Goal: Task Accomplishment & Management: Complete application form

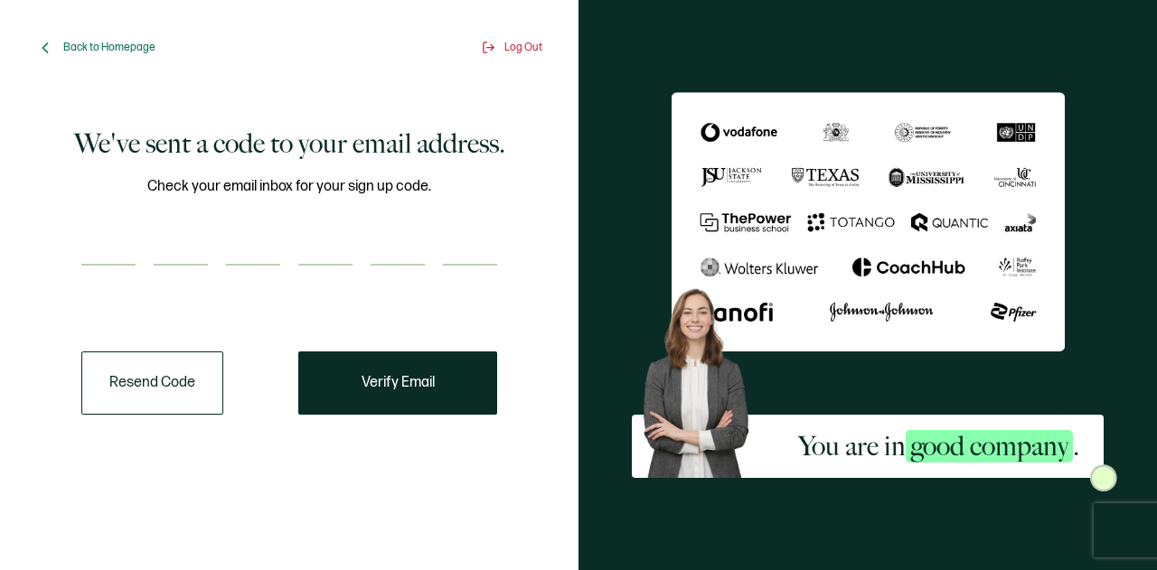
click at [129, 263] on input "number" at bounding box center [108, 248] width 54 height 36
type input "1"
type input "8"
type input "4"
type input "7"
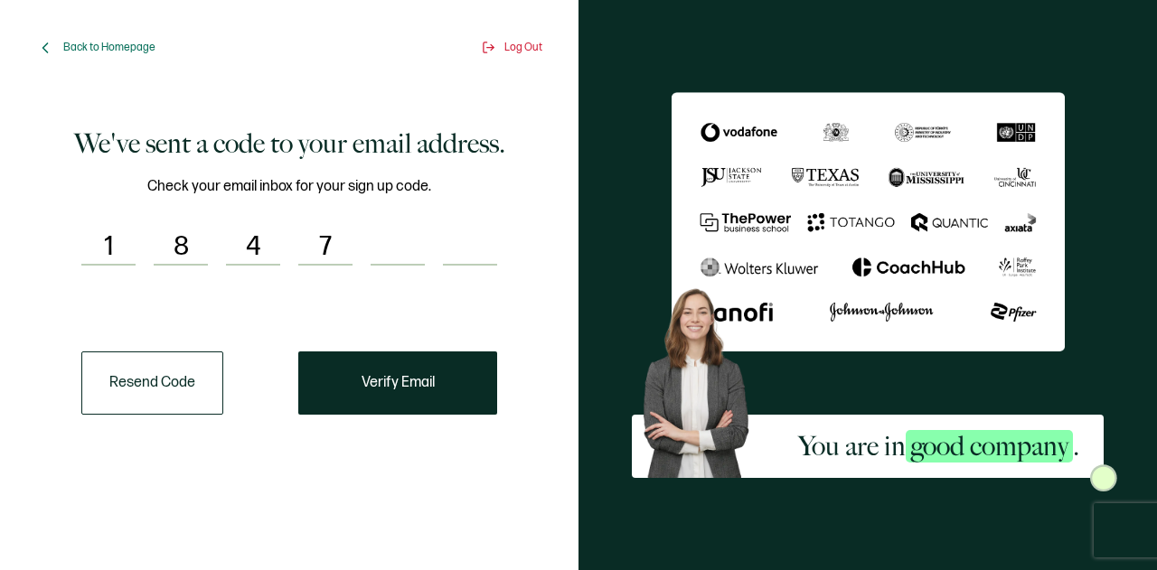
type input "4"
type input "6"
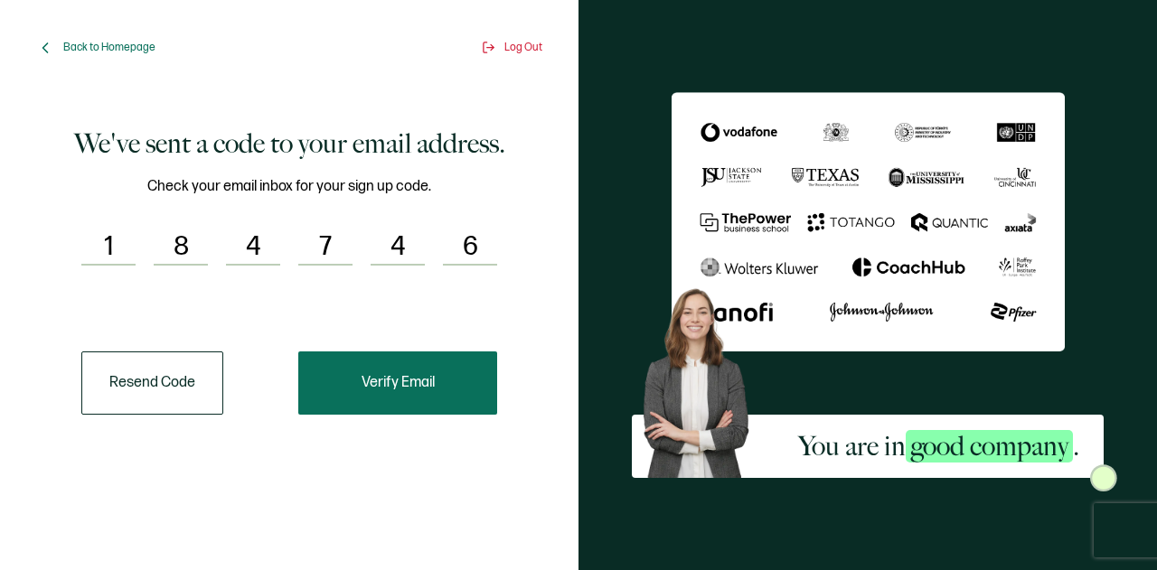
drag, startPoint x: 419, startPoint y: 424, endPoint x: 413, endPoint y: 404, distance: 20.6
click at [419, 424] on div "We've sent a code to your email address. Check your email inbox for your sign u…" at bounding box center [289, 270] width 479 height 333
click at [410, 397] on button "Verify Email" at bounding box center [397, 383] width 199 height 63
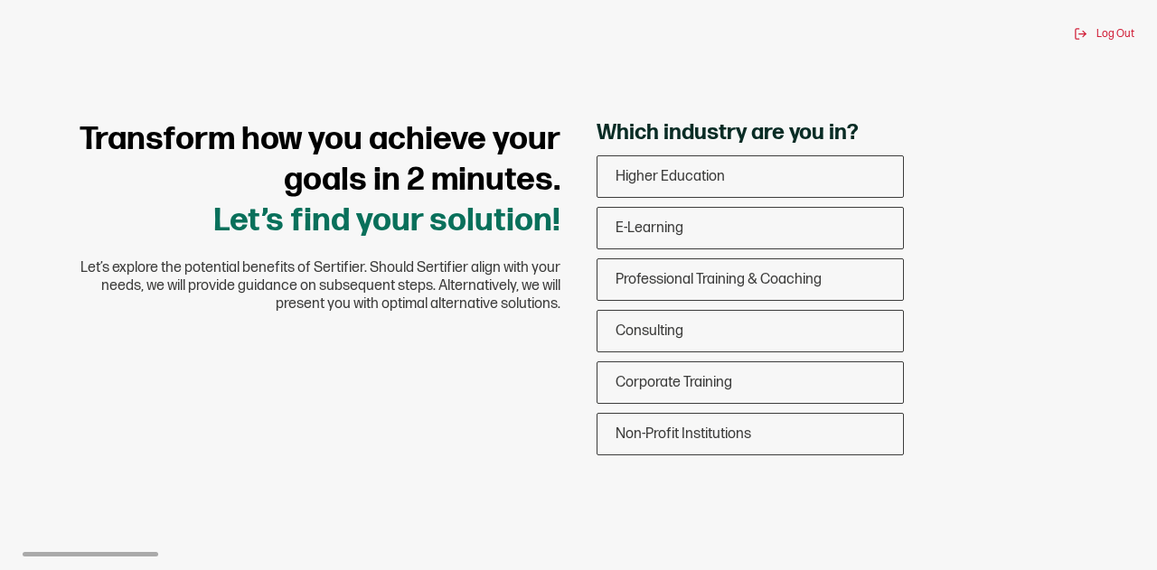
click at [260, 346] on div "Transform how you achieve your goals in 2 minutes. Let’s find your solution! Le…" at bounding box center [578, 291] width 1085 height 345
click at [725, 177] on div "Higher Education" at bounding box center [751, 176] width 306 height 42
click at [0, 0] on input "Higher Education" at bounding box center [0, 0] width 0 height 0
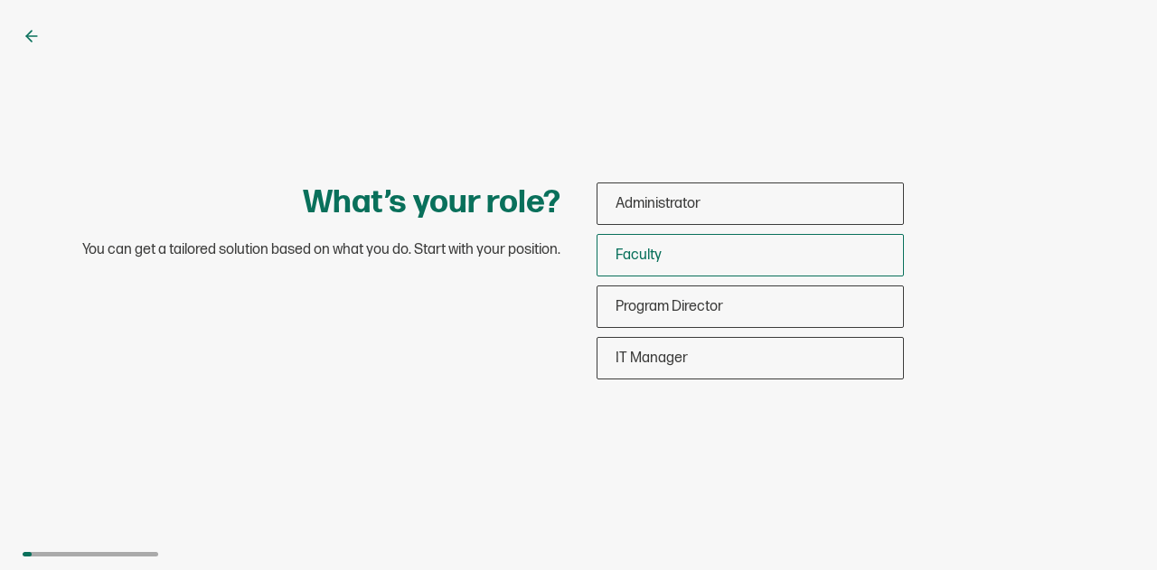
click at [672, 266] on div "Faculty" at bounding box center [751, 255] width 306 height 42
click at [0, 0] on input "Faculty" at bounding box center [0, 0] width 0 height 0
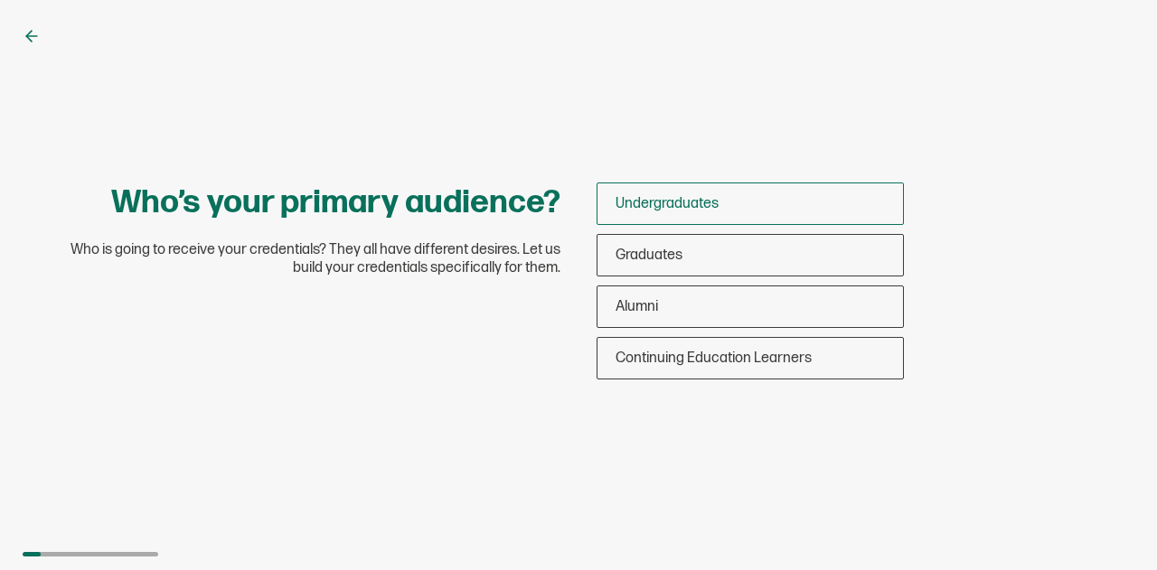
click at [664, 202] on span "Undergraduates" at bounding box center [667, 203] width 103 height 17
click at [0, 0] on input "Undergraduates" at bounding box center [0, 0] width 0 height 0
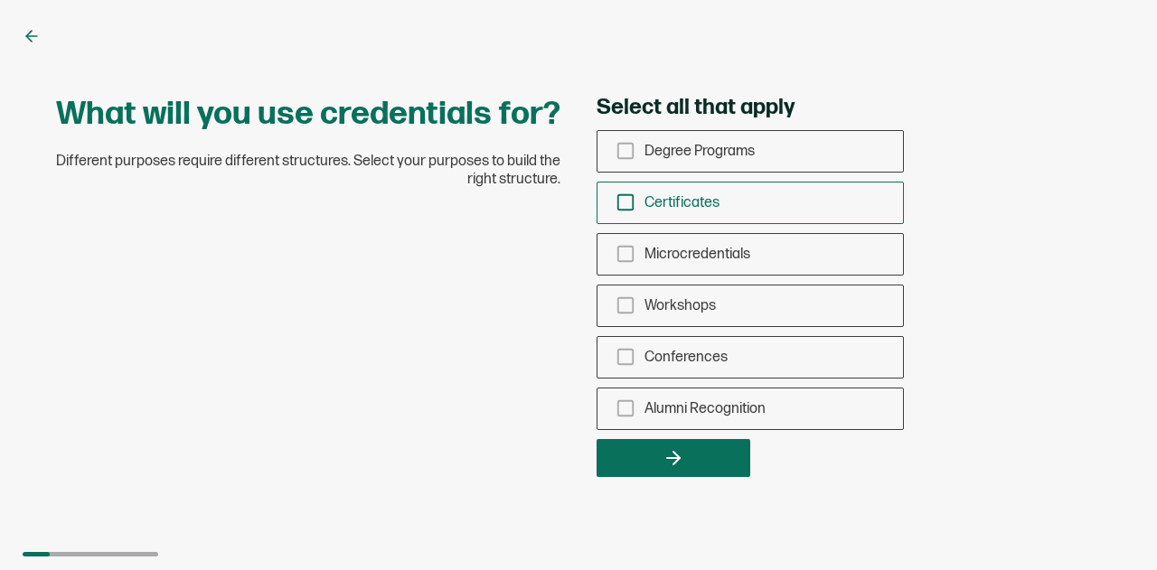
click at [635, 200] on div "Certificates" at bounding box center [751, 203] width 306 height 42
click at [0, 0] on input "Certificates" at bounding box center [0, 0] width 0 height 0
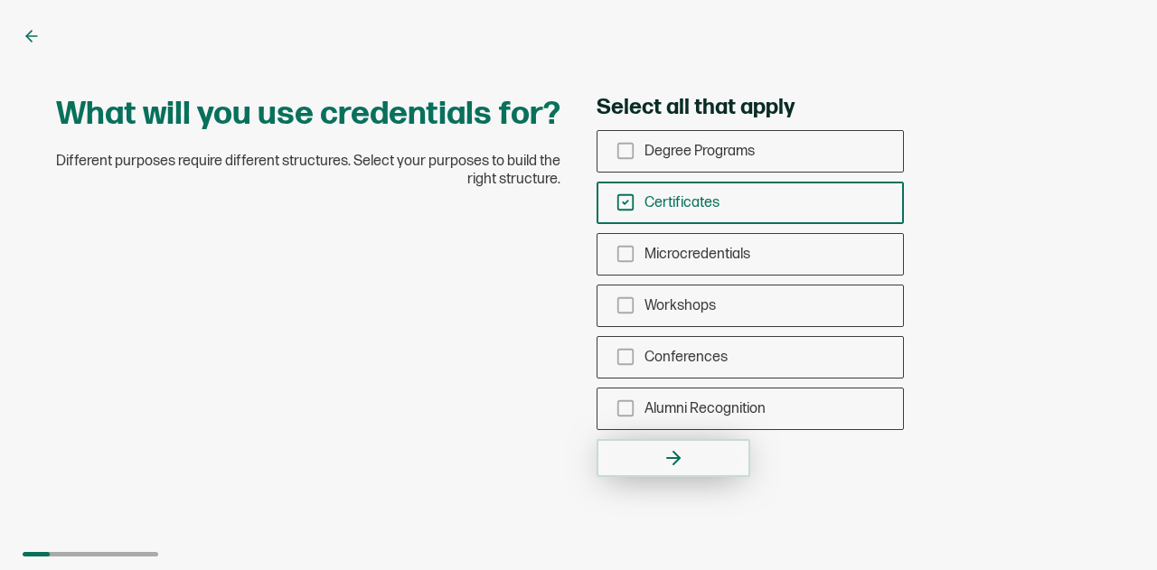
click at [655, 468] on button "button" at bounding box center [674, 458] width 154 height 38
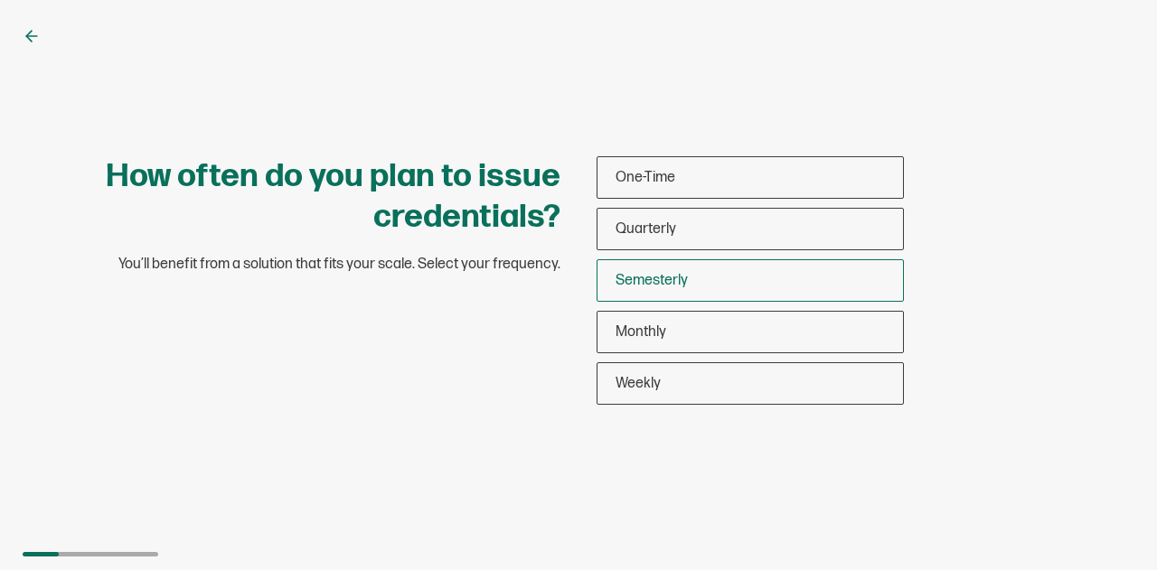
click at [665, 288] on span "Semesterly" at bounding box center [652, 280] width 72 height 17
click at [0, 0] on input "Semesterly" at bounding box center [0, 0] width 0 height 0
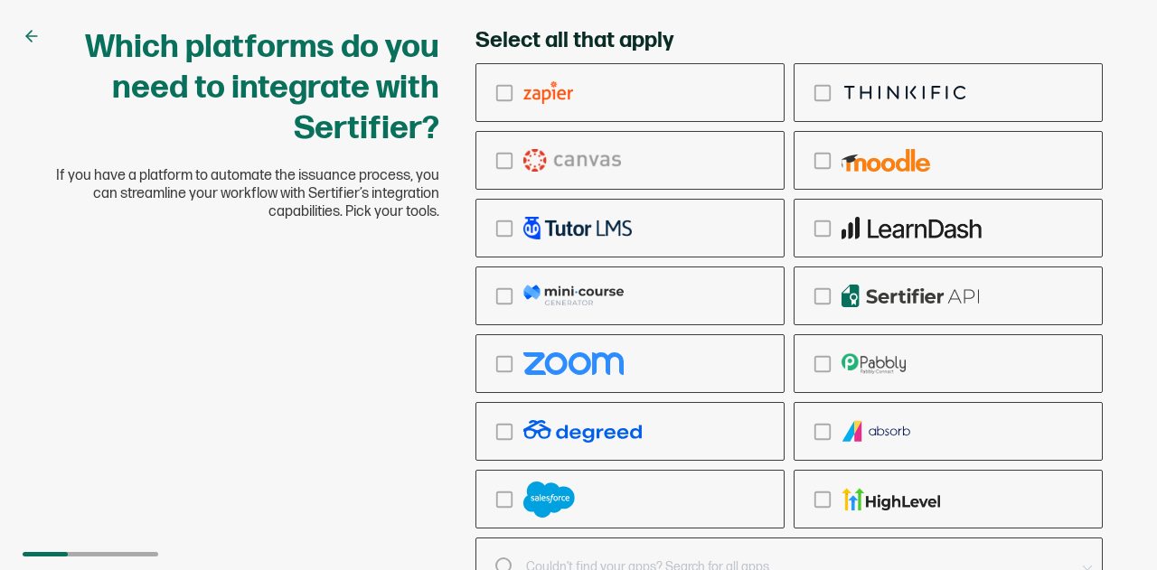
click at [504, 558] on div at bounding box center [775, 567] width 598 height 25
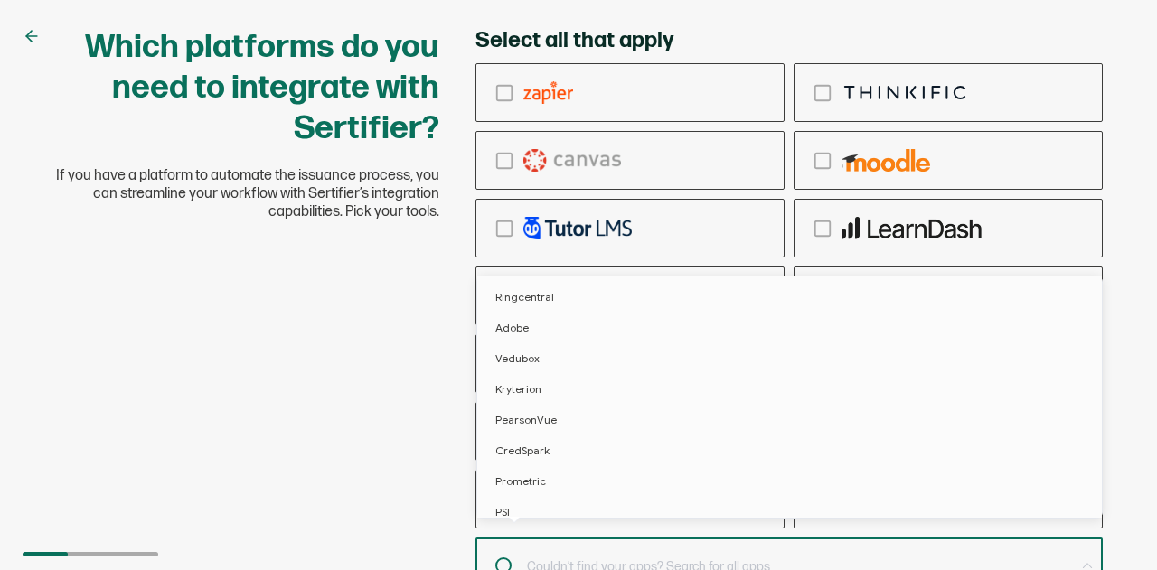
scroll to position [9, 0]
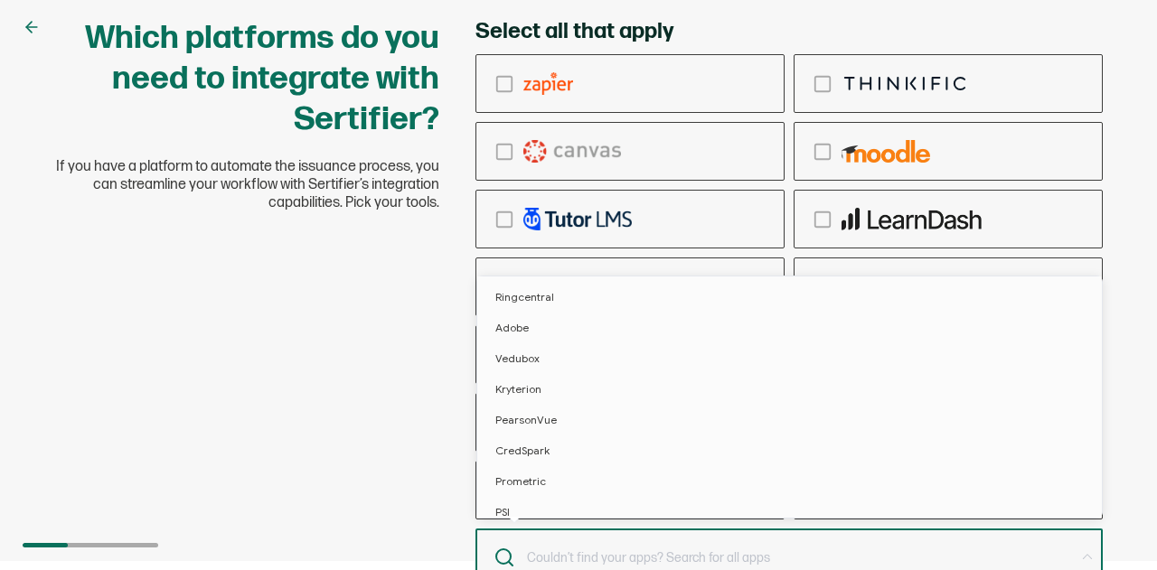
click at [504, 558] on div at bounding box center [775, 558] width 598 height 25
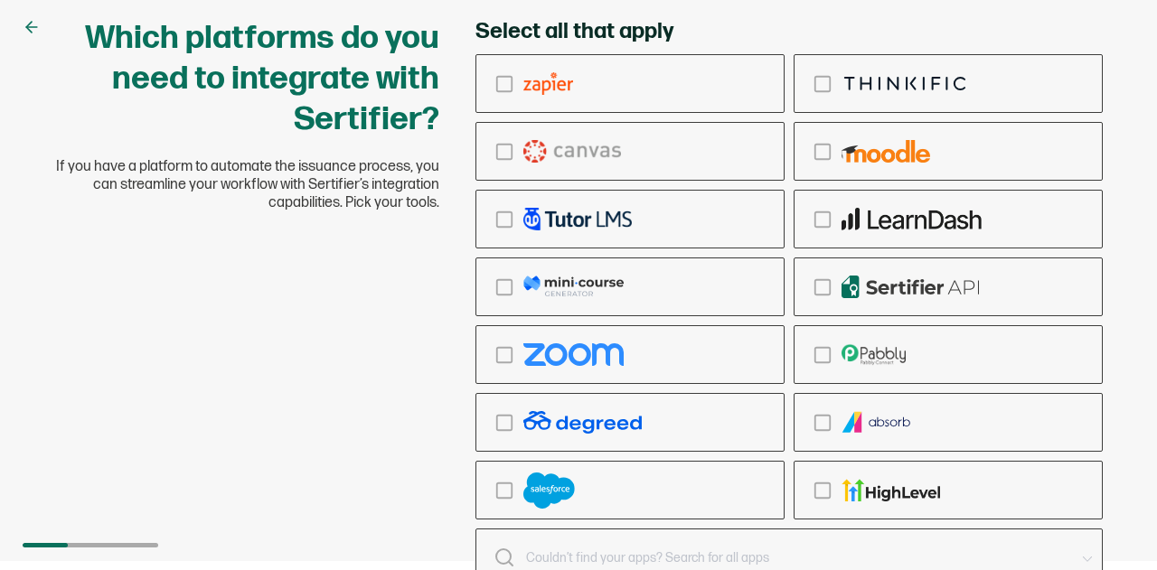
click at [364, 304] on div "Which platforms do you need to integrate with Sertifier? If you have a platform…" at bounding box center [578, 326] width 1085 height 617
click at [500, 347] on rect "checkbox-group" at bounding box center [504, 354] width 15 height 15
click at [0, 0] on input "checkbox-group" at bounding box center [0, 0] width 0 height 0
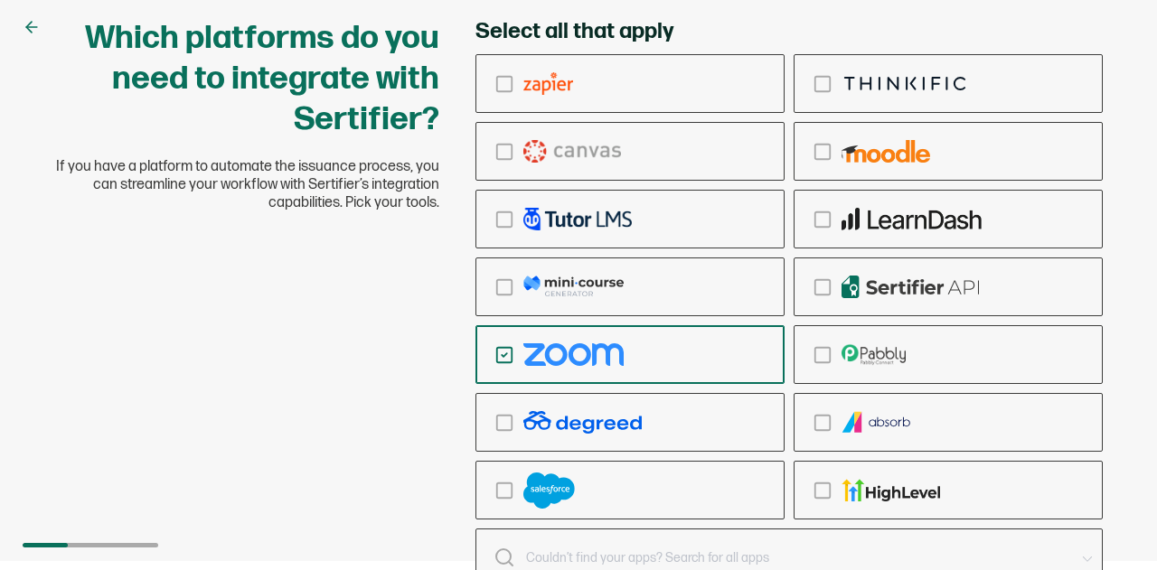
click at [280, 363] on div "Which platforms do you need to integrate with Sertifier? If you have a platform…" at bounding box center [578, 326] width 1085 height 617
click at [504, 353] on icon "checkbox-group" at bounding box center [505, 355] width 20 height 20
click at [0, 0] on input "checkbox-group" at bounding box center [0, 0] width 0 height 0
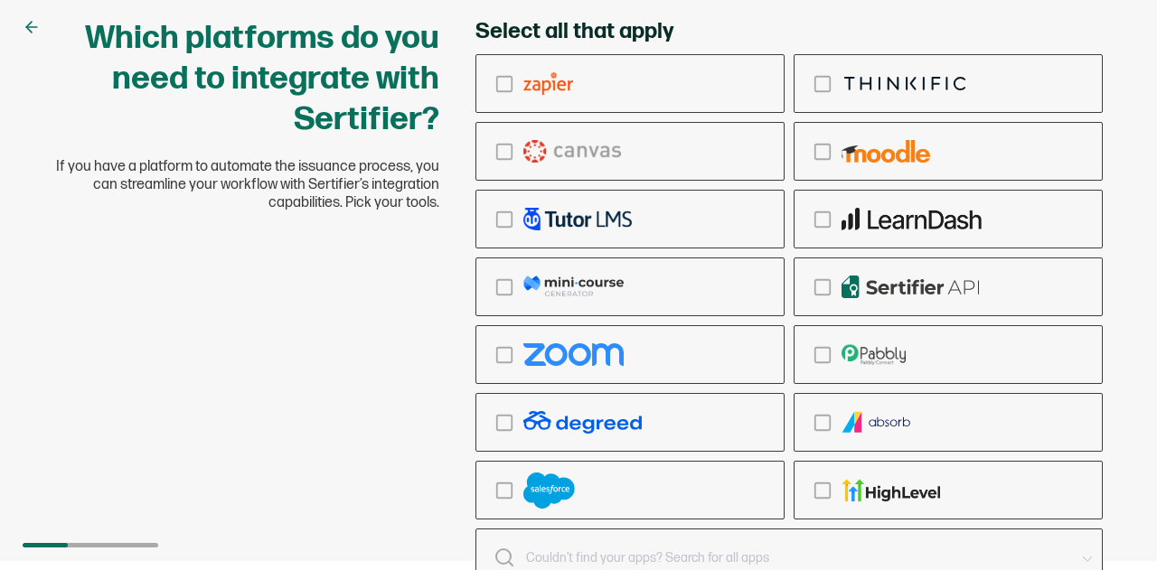
click at [278, 306] on div "Which platforms do you need to integrate with Sertifier? If you have a platform…" at bounding box center [578, 326] width 1085 height 617
click at [83, 543] on div at bounding box center [91, 545] width 136 height 5
click at [367, 501] on div "Which platforms do you need to integrate with Sertifier? If you have a platform…" at bounding box center [578, 326] width 1085 height 617
click at [369, 500] on div "Which platforms do you need to integrate with Sertifier? If you have a platform…" at bounding box center [578, 326] width 1085 height 617
click at [1135, 424] on div "Which platforms do you need to integrate with Sertifier? If you have a platform…" at bounding box center [578, 276] width 1157 height 570
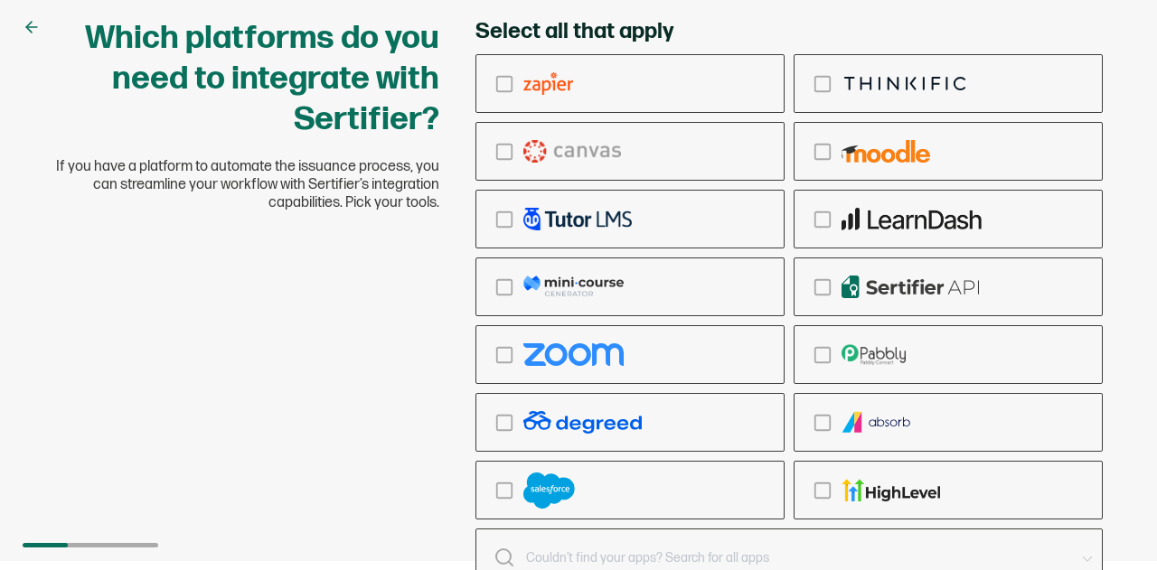
click at [259, 399] on div "Which platforms do you need to integrate with Sertifier? If you have a platform…" at bounding box center [578, 326] width 1085 height 617
click at [1094, 12] on div "Which platforms do you need to integrate with Sertifier? If you have a platform…" at bounding box center [578, 276] width 1157 height 570
click at [535, 543] on input "text" at bounding box center [789, 558] width 627 height 59
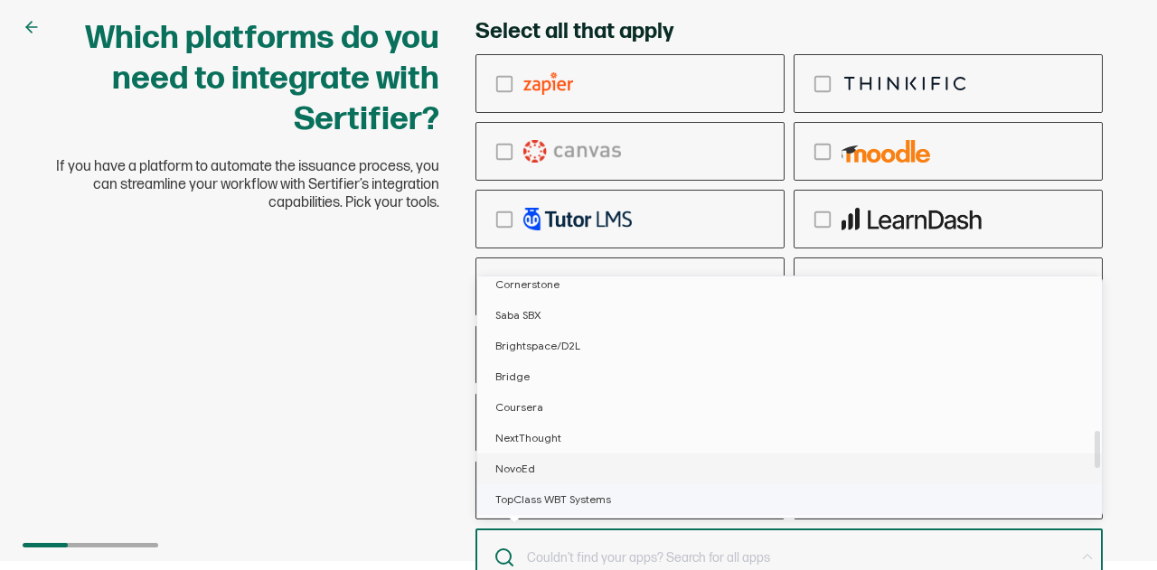
scroll to position [994, 0]
click at [551, 472] on span "Google Classroom" at bounding box center [543, 471] width 96 height 14
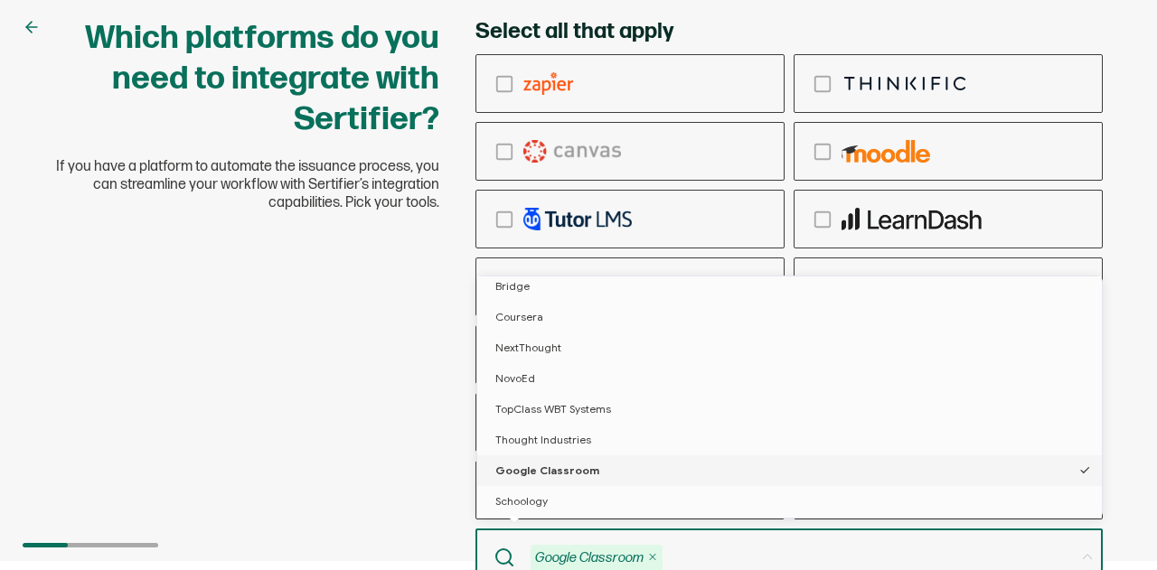
click at [410, 462] on div "Which platforms do you need to integrate with Sertifier? If you have a platform…" at bounding box center [578, 326] width 1085 height 617
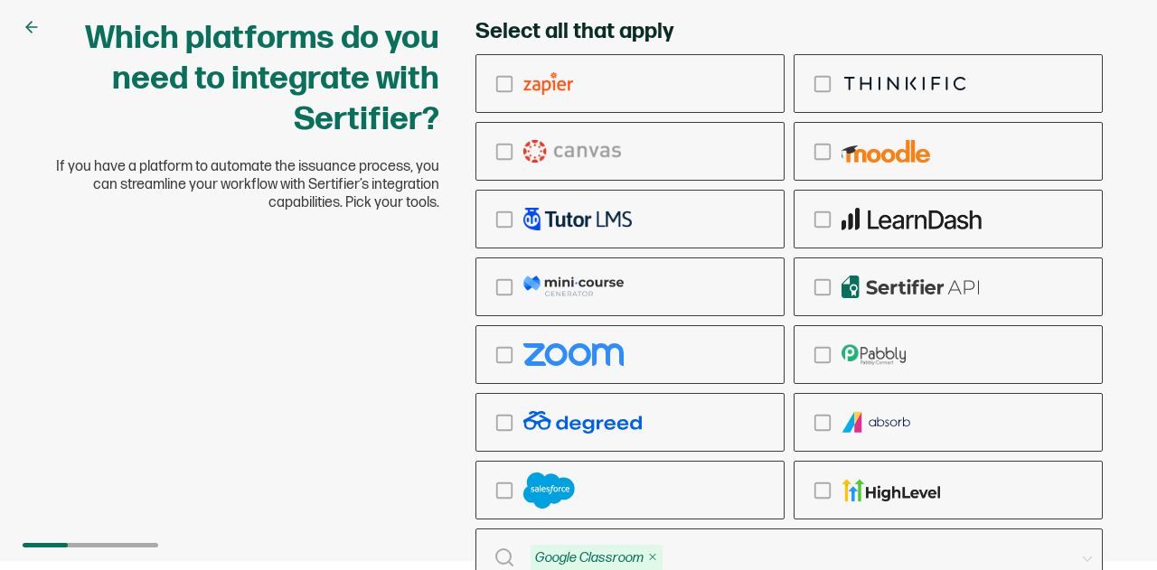
click at [374, 378] on div "Which platforms do you need to integrate with Sertifier? If you have a platform…" at bounding box center [578, 326] width 1085 height 617
